Goal: Task Accomplishment & Management: Manage account settings

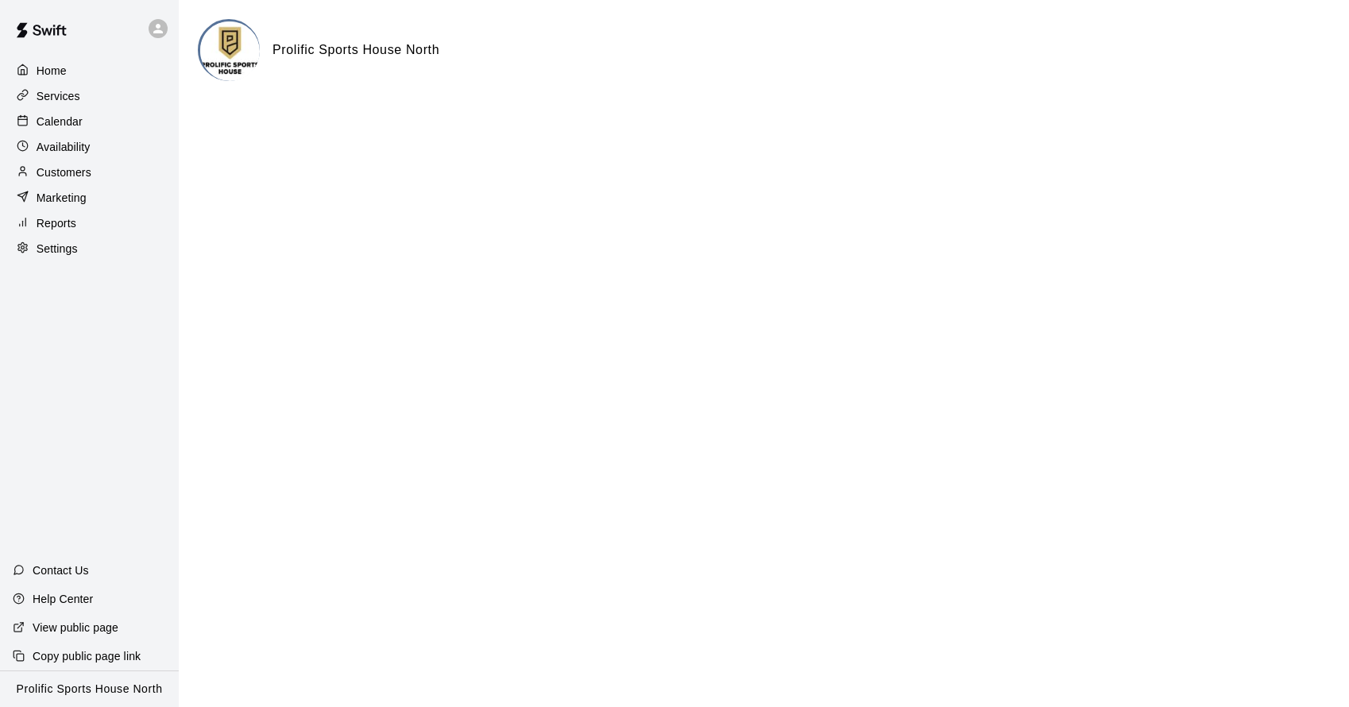
click at [105, 115] on div "Calendar" at bounding box center [89, 122] width 153 height 24
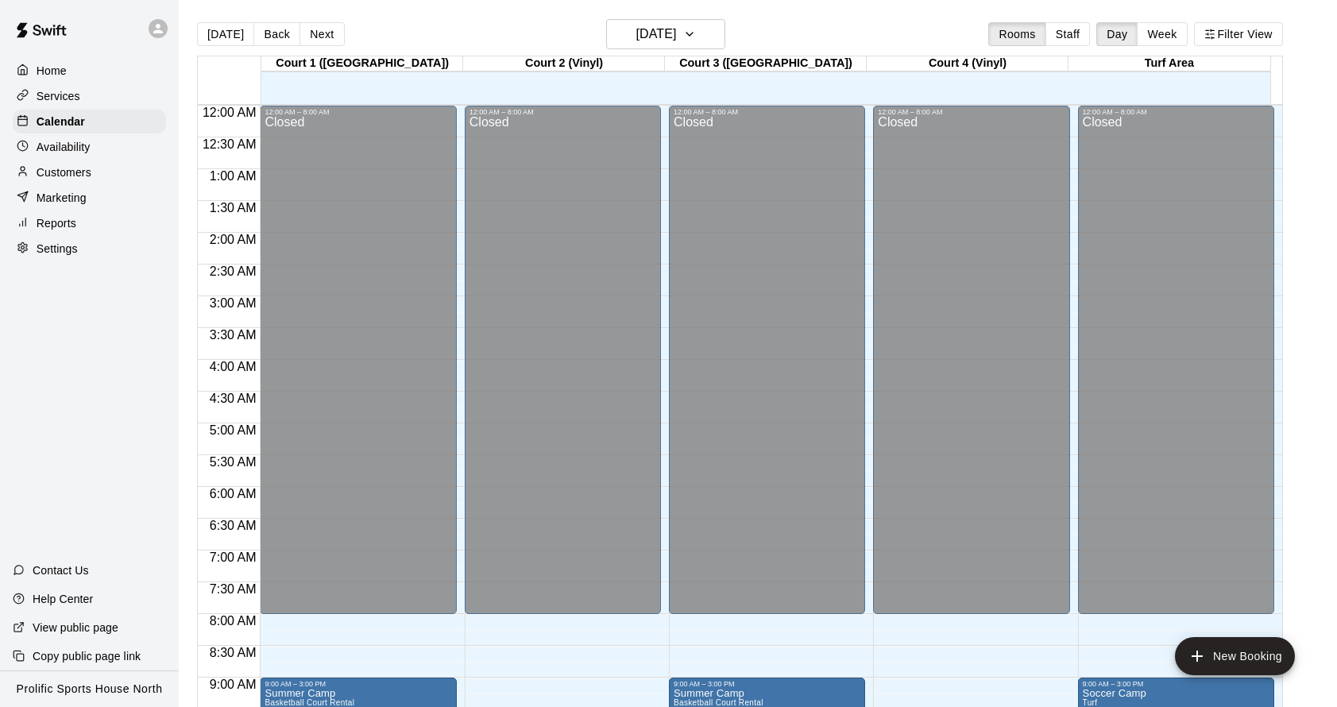
scroll to position [858, 0]
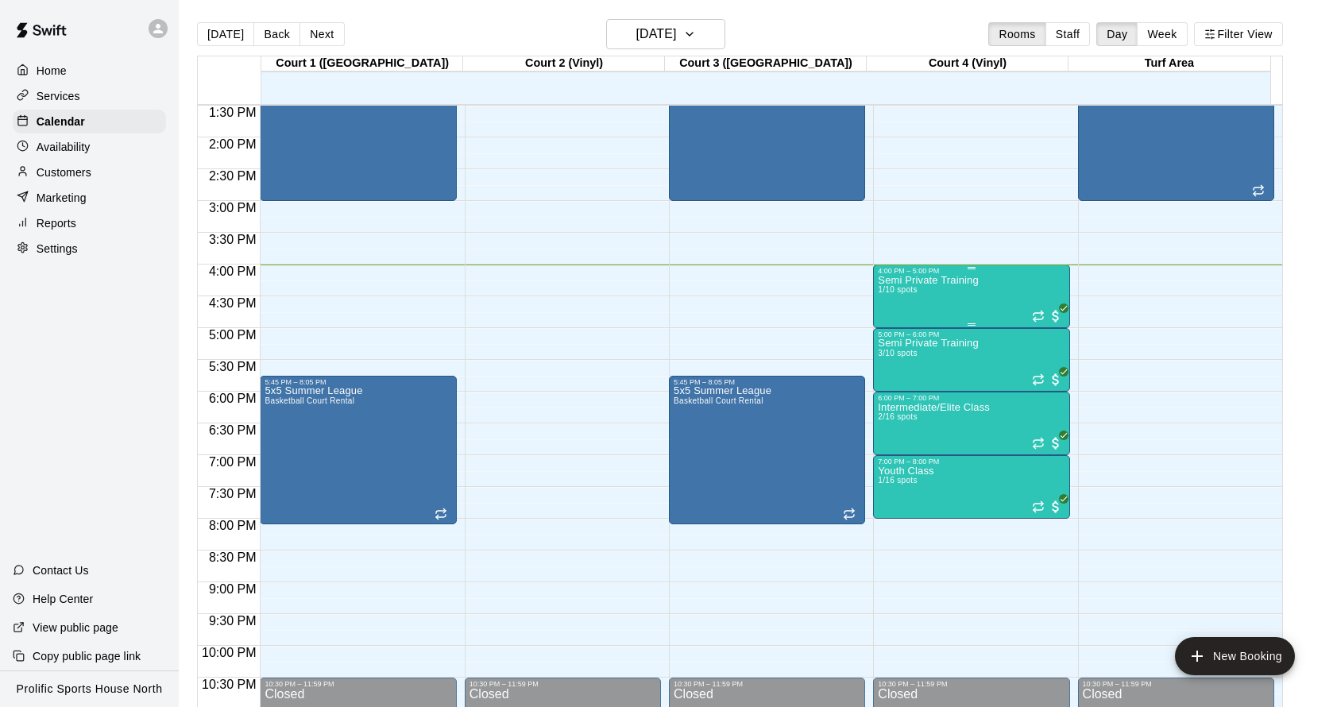
click at [1013, 292] on div "Semi Private Training 1/10 spots" at bounding box center [971, 628] width 187 height 707
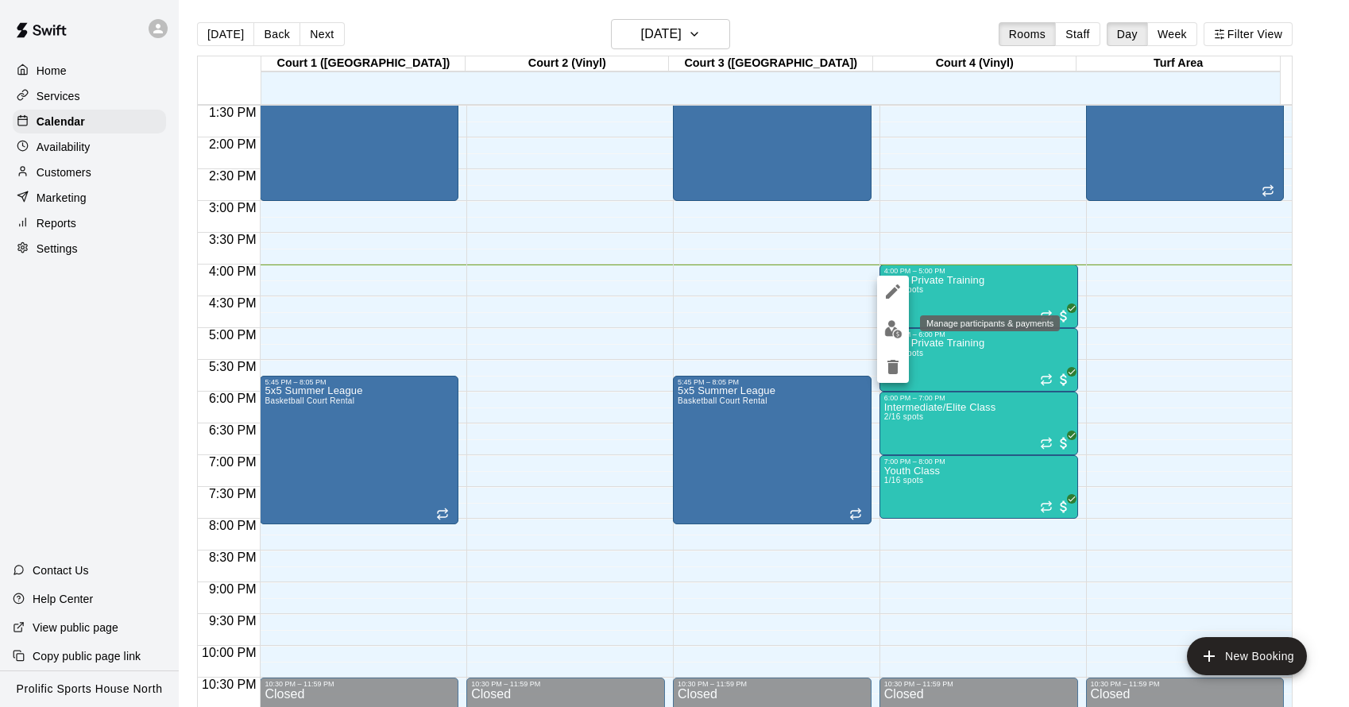
click at [898, 322] on img "edit" at bounding box center [893, 329] width 18 height 18
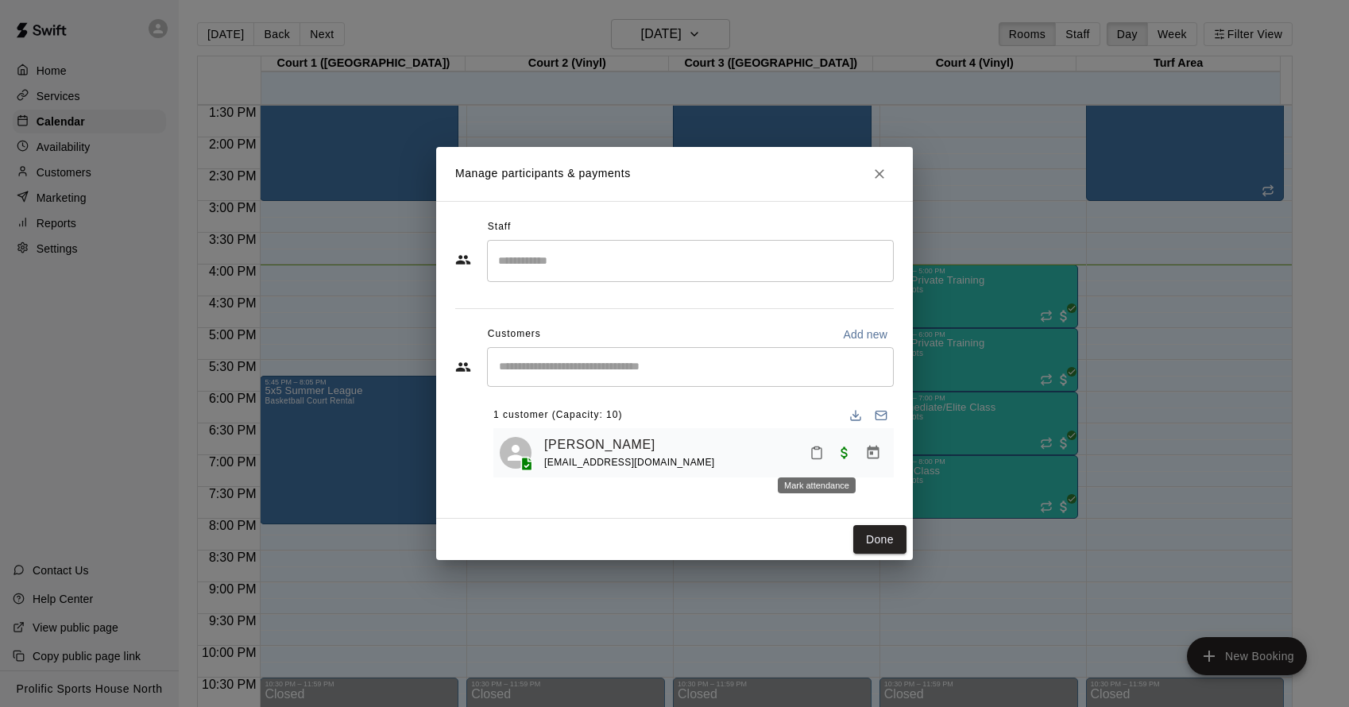
click at [817, 457] on icon "Mark attendance" at bounding box center [816, 453] width 14 height 14
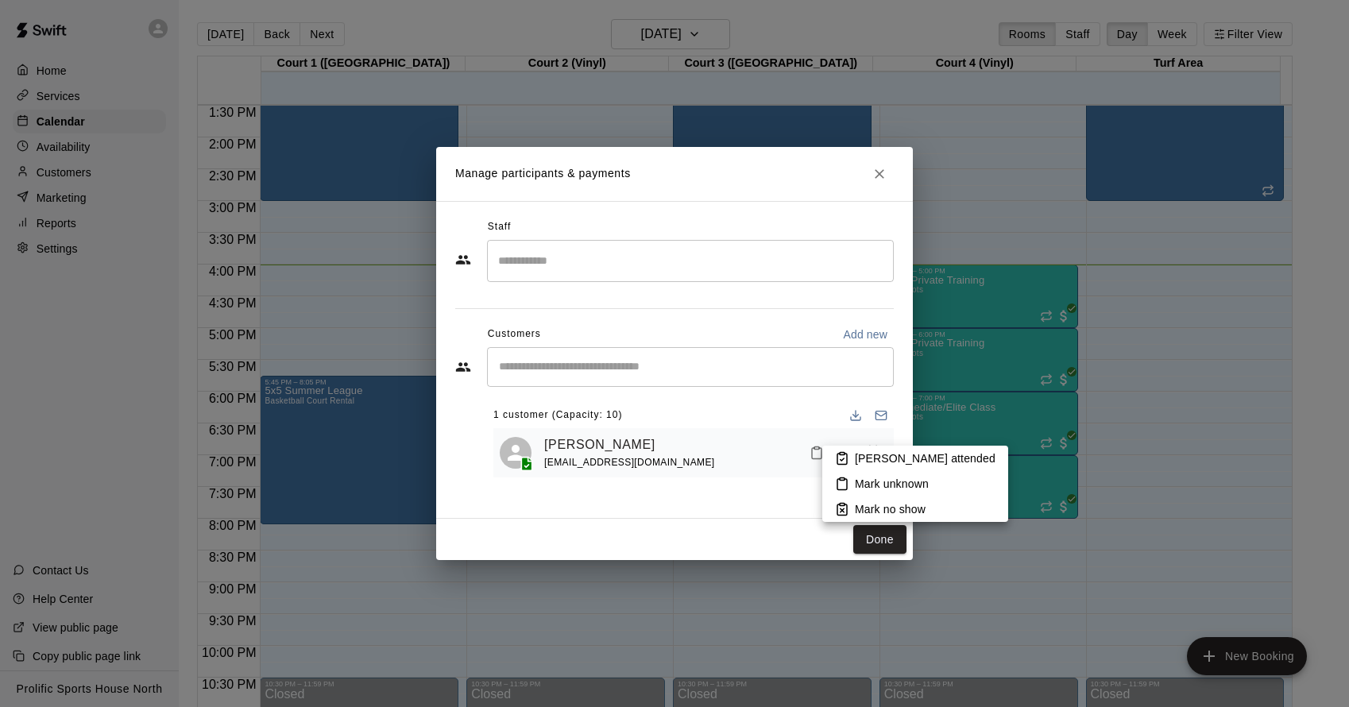
click at [858, 452] on p "[PERSON_NAME] attended" at bounding box center [925, 458] width 141 height 16
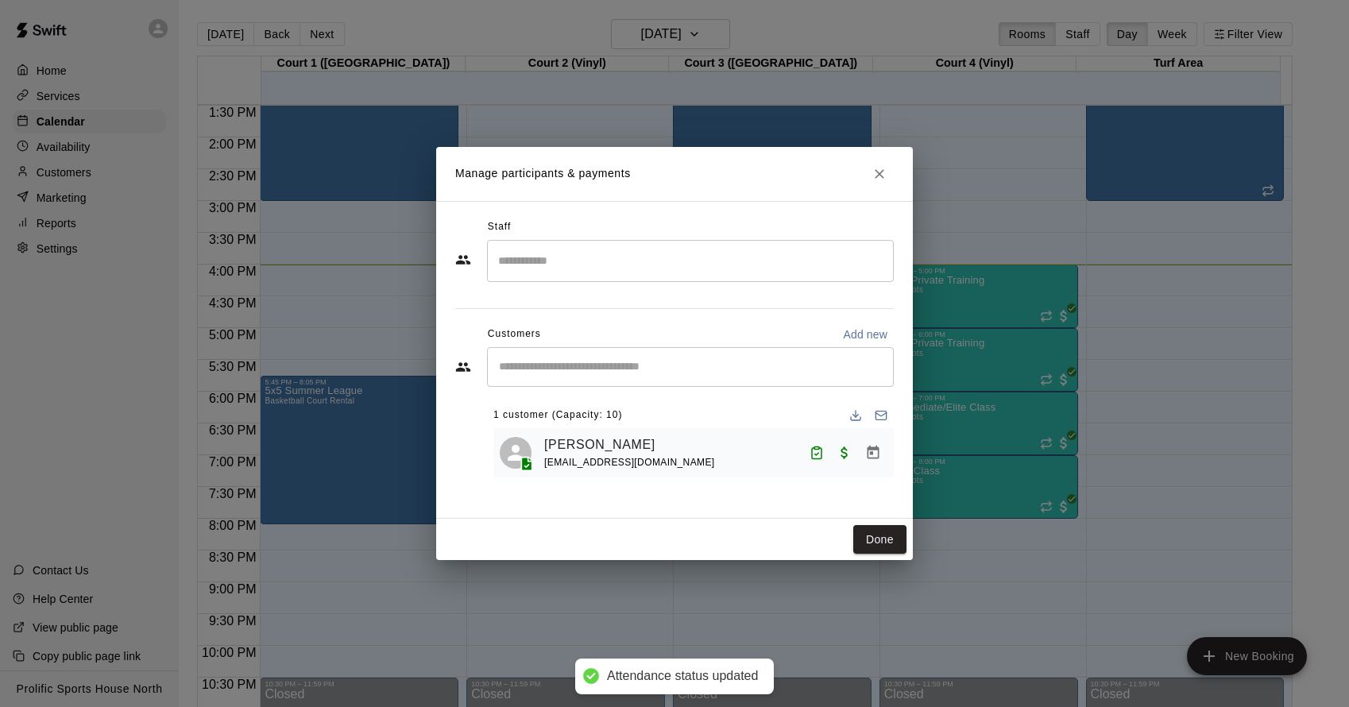
click at [1155, 326] on div "Manage participants & payments Staff ​ Customers Add new ​ 1 customer (Capacity…" at bounding box center [674, 353] width 1349 height 707
